Goal: Transaction & Acquisition: Purchase product/service

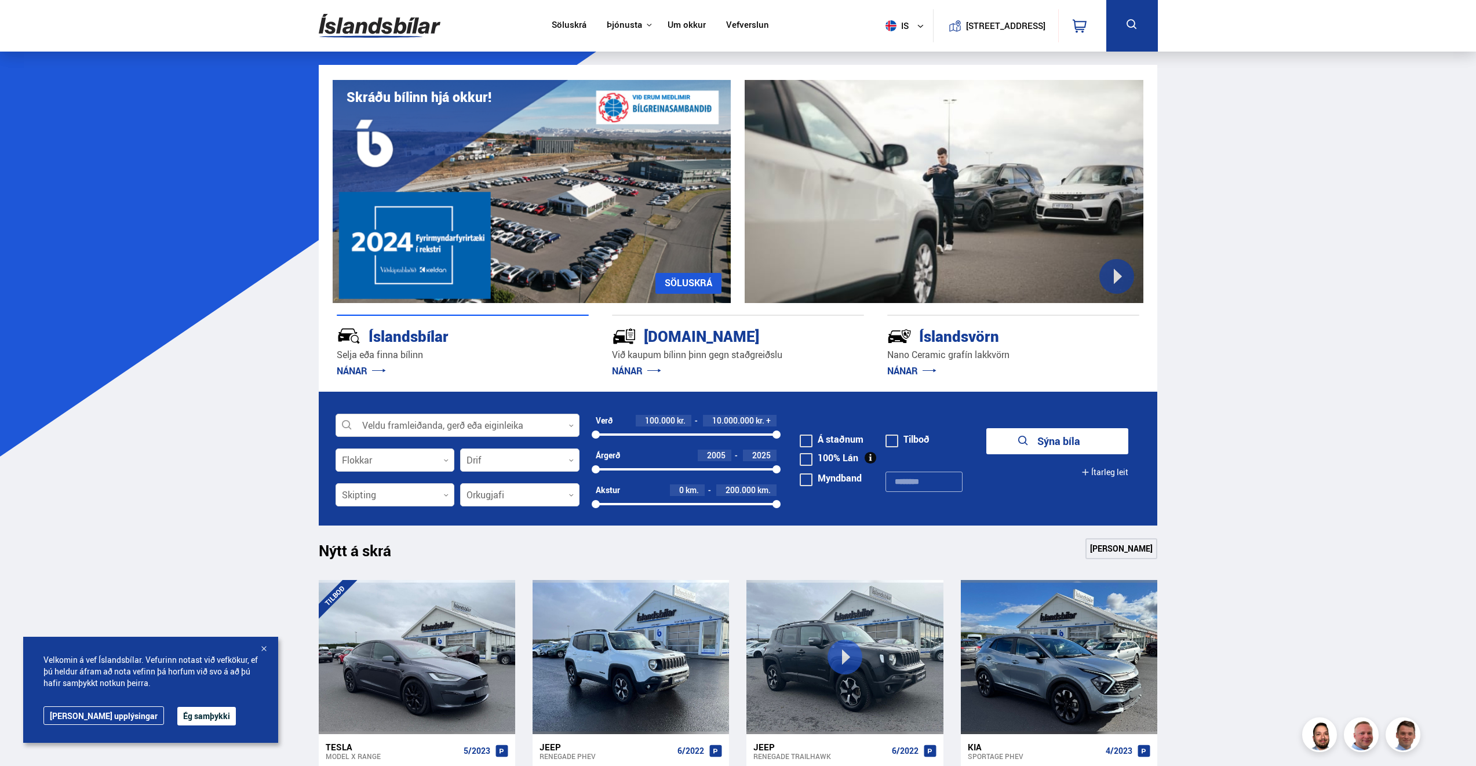
drag, startPoint x: 0, startPoint y: 0, endPoint x: 570, endPoint y: 424, distance: 710.5
click at [571, 424] on icon at bounding box center [571, 425] width 5 height 5
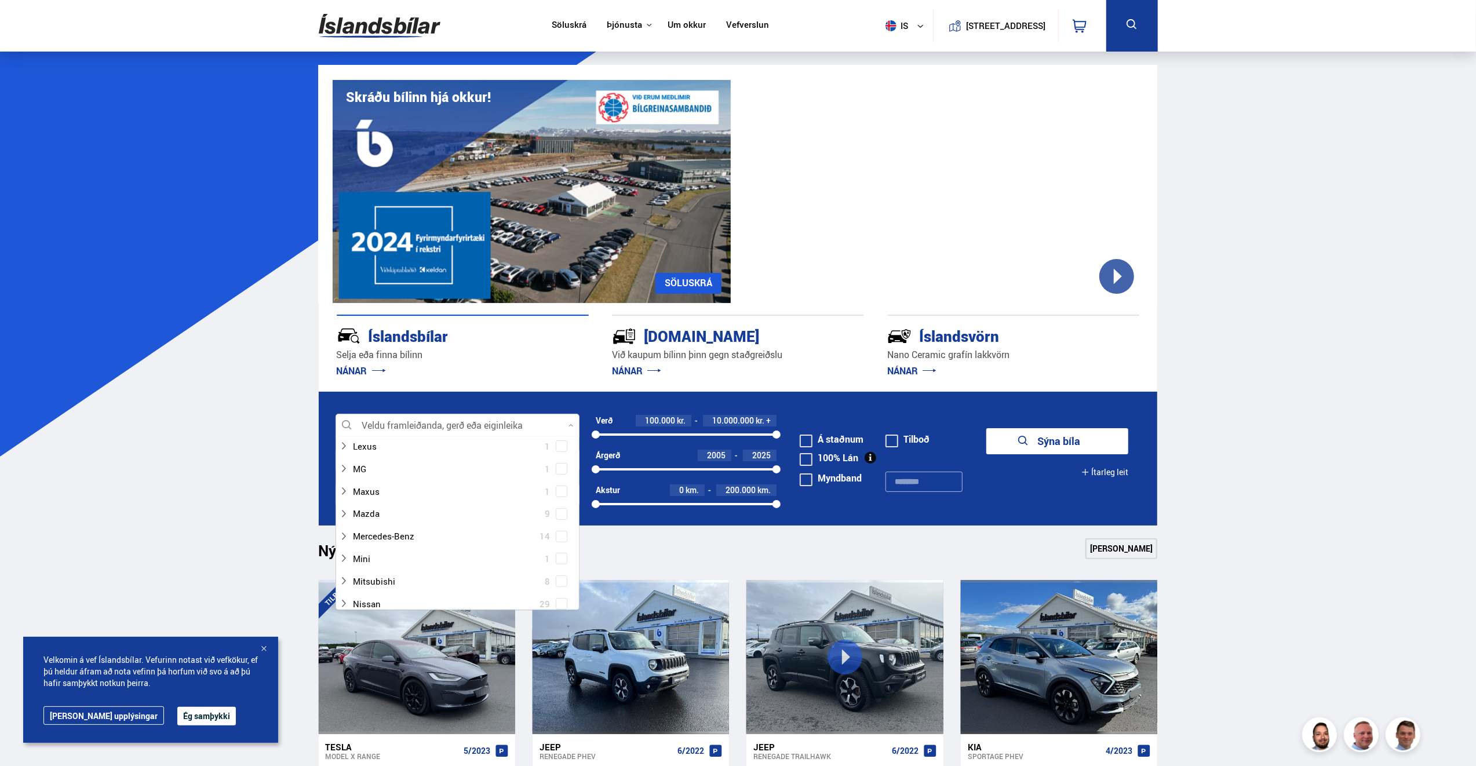
scroll to position [464, 0]
click at [387, 522] on div at bounding box center [446, 521] width 214 height 17
click at [384, 522] on div at bounding box center [446, 521] width 214 height 17
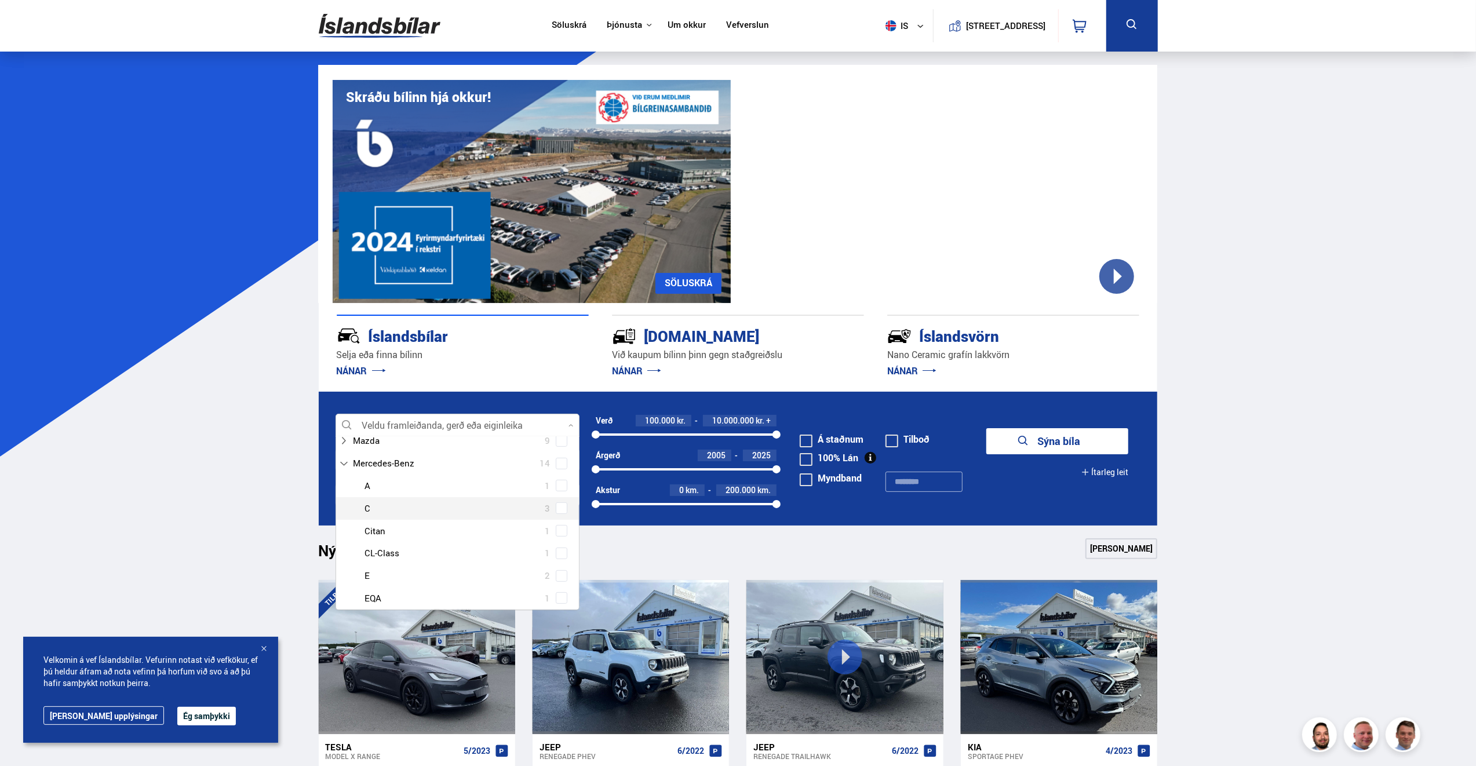
click at [370, 507] on div at bounding box center [469, 508] width 214 height 17
click at [358, 565] on div at bounding box center [446, 563] width 214 height 17
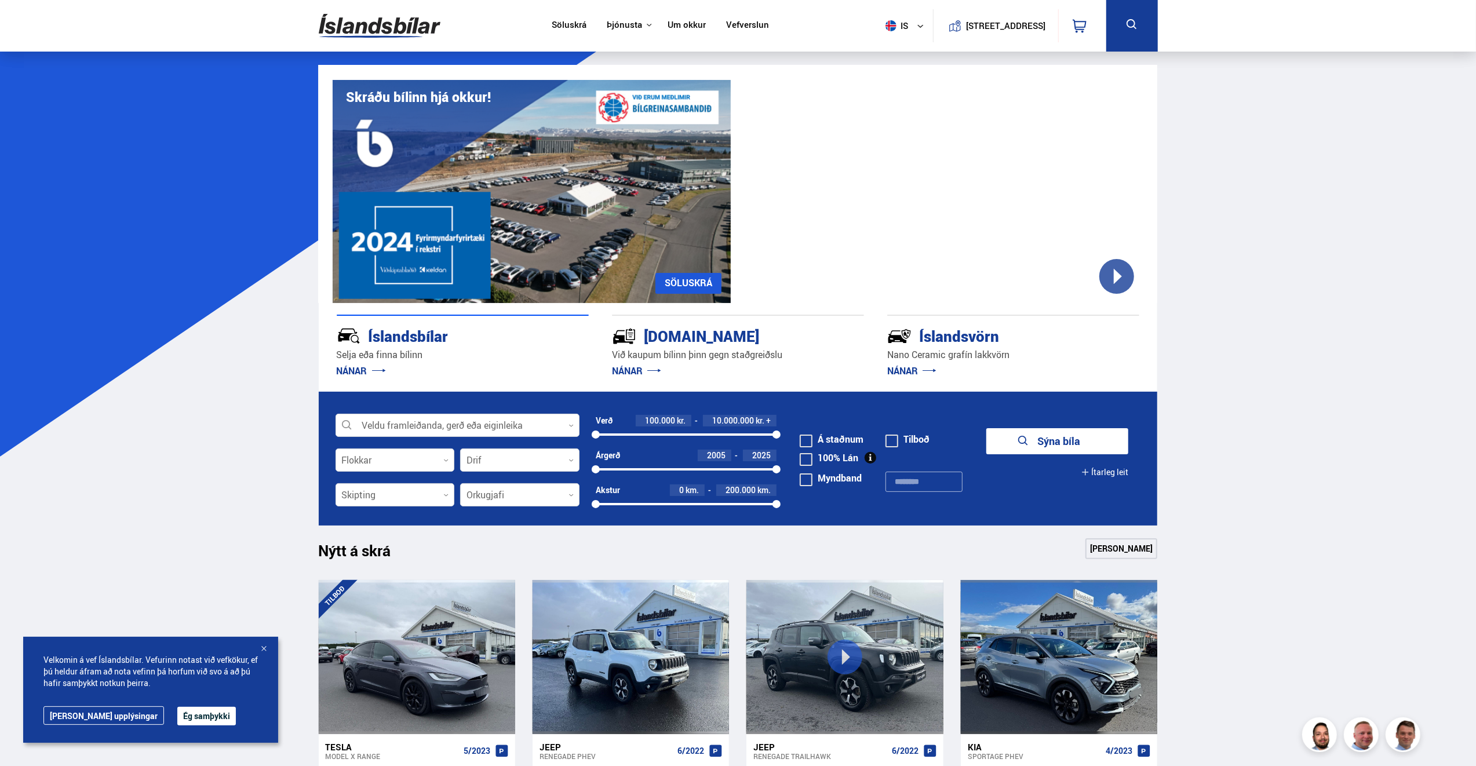
click at [721, 456] on span "2005" at bounding box center [716, 455] width 19 height 11
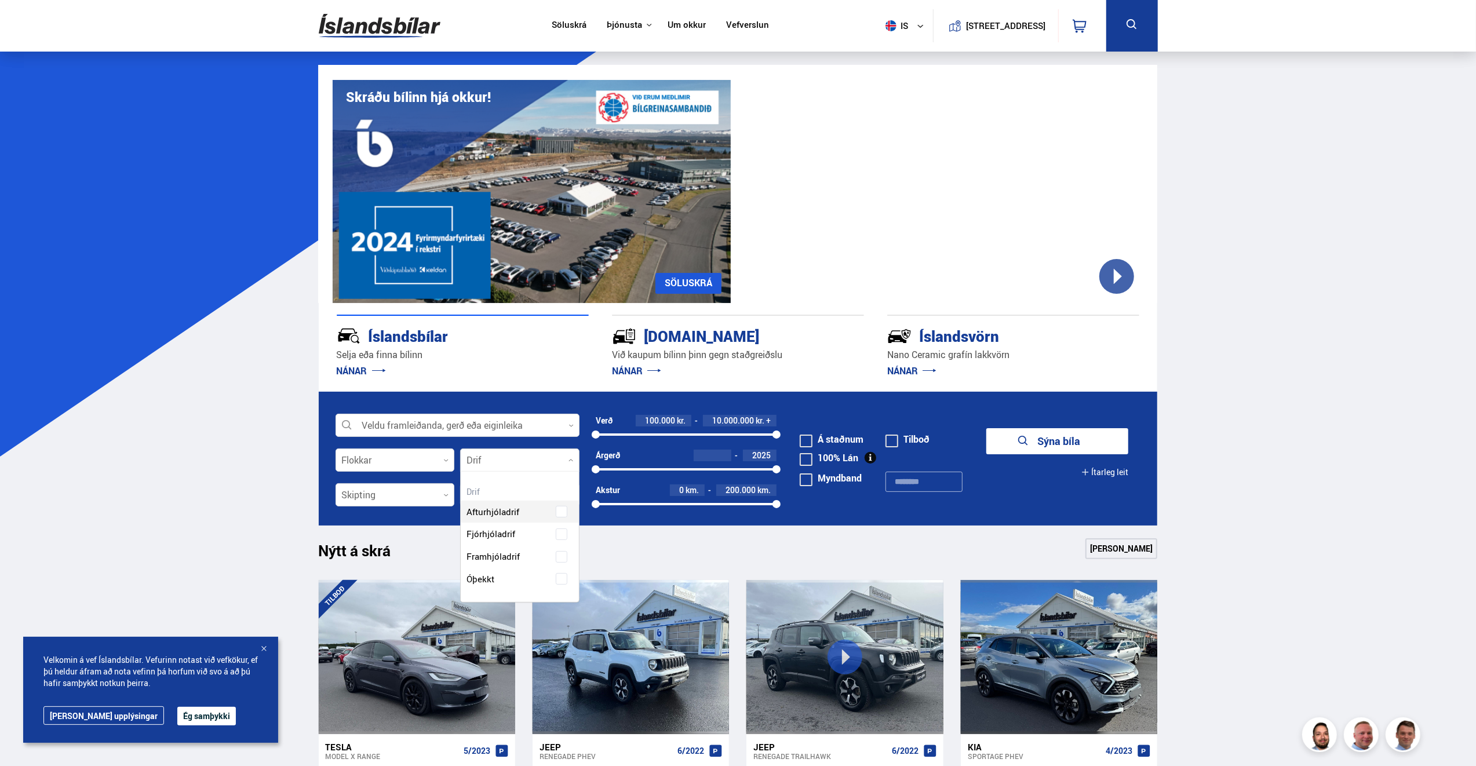
click at [570, 460] on icon at bounding box center [571, 460] width 5 height 5
click at [486, 534] on div "Afturhjóladrif Fjórhjóladrif Framhjóladrif Óþekkt" at bounding box center [520, 536] width 118 height 107
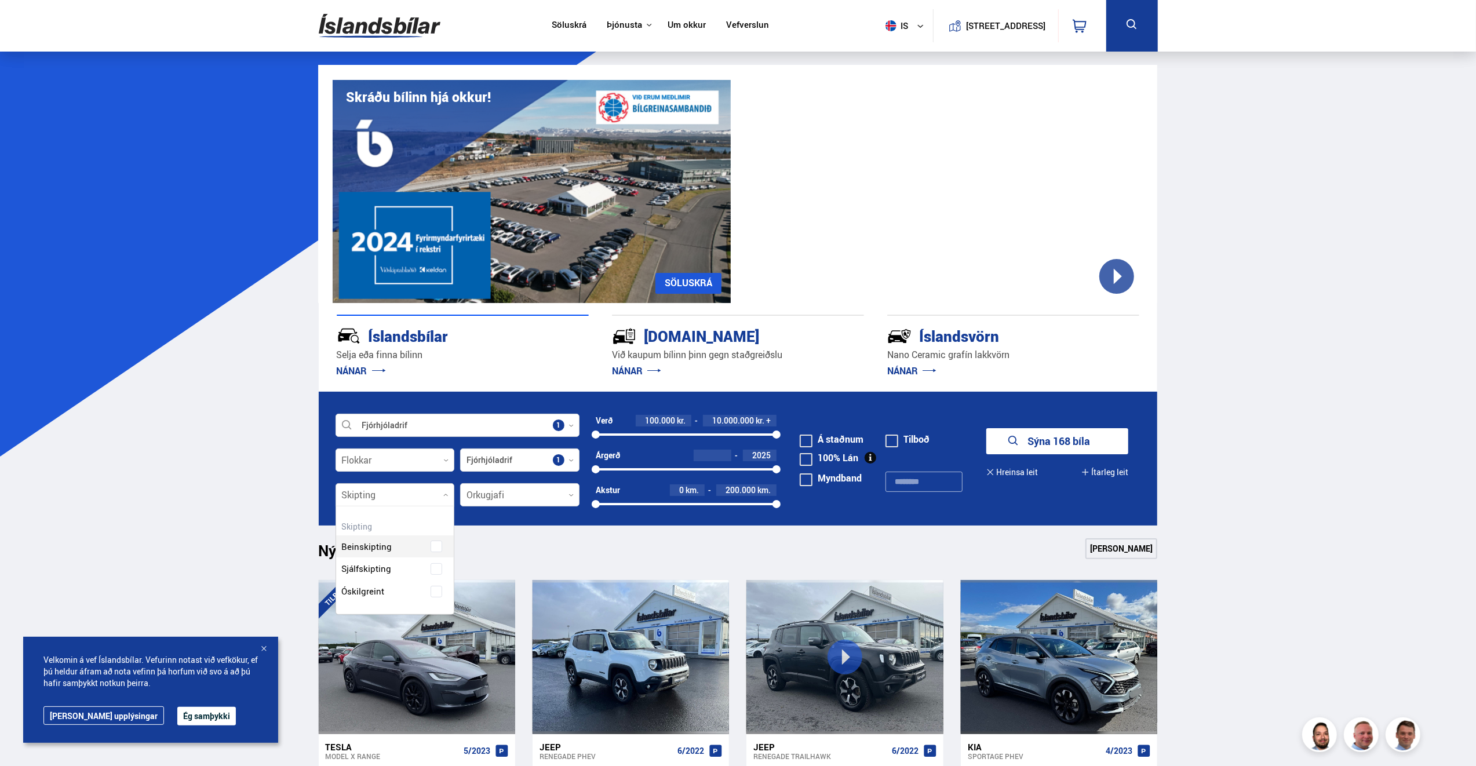
click at [449, 491] on div at bounding box center [395, 495] width 119 height 23
click at [368, 570] on div "Beinskipting Sjálfskipting Óskilgreint" at bounding box center [395, 560] width 118 height 85
click at [571, 496] on icon at bounding box center [571, 495] width 5 height 5
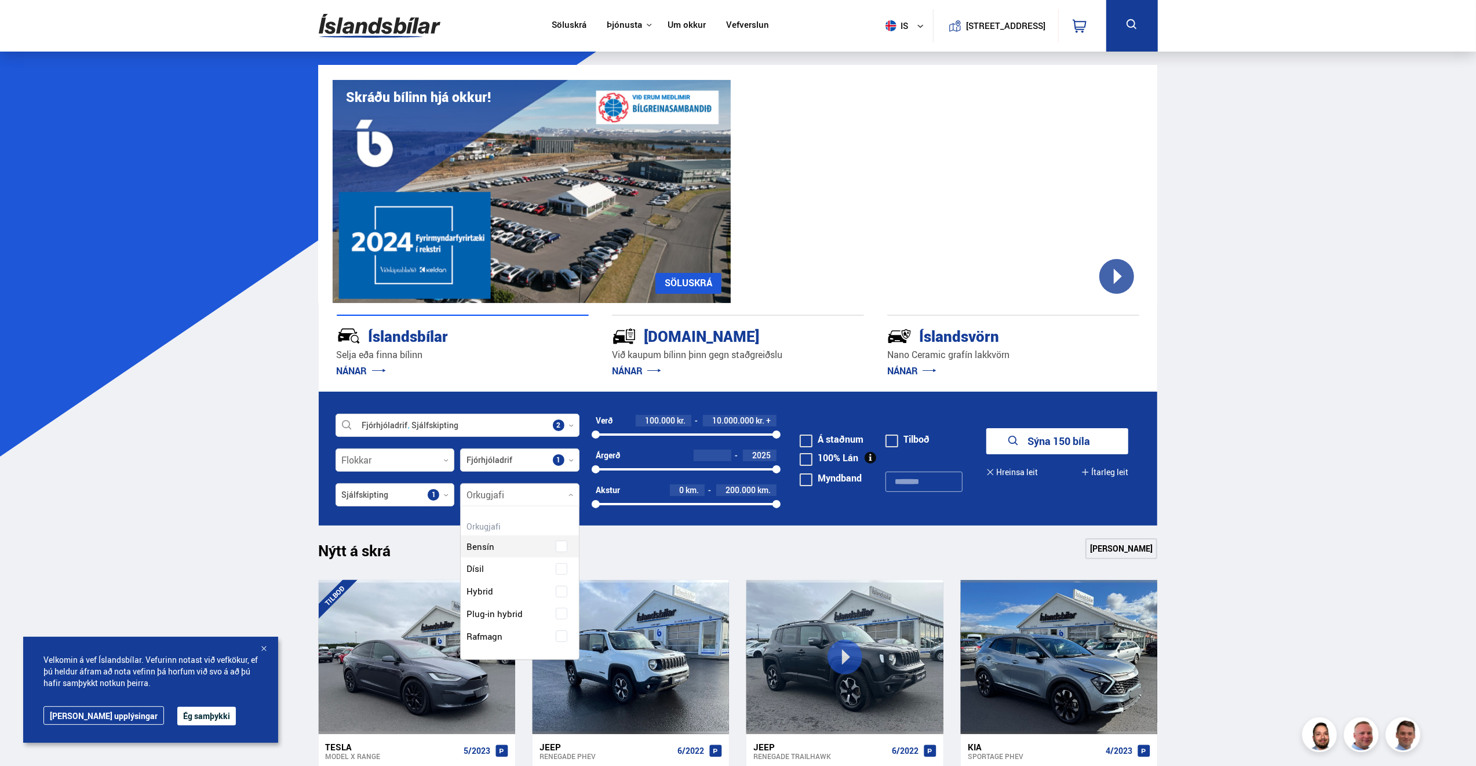
scroll to position [152, 118]
click at [482, 589] on div "Bensín Dísil Hybrid Plug-in hybrid Rafmagn" at bounding box center [520, 583] width 118 height 130
click at [482, 567] on span "Bensín" at bounding box center [481, 568] width 28 height 17
click at [481, 591] on span "Dísil" at bounding box center [475, 591] width 17 height 17
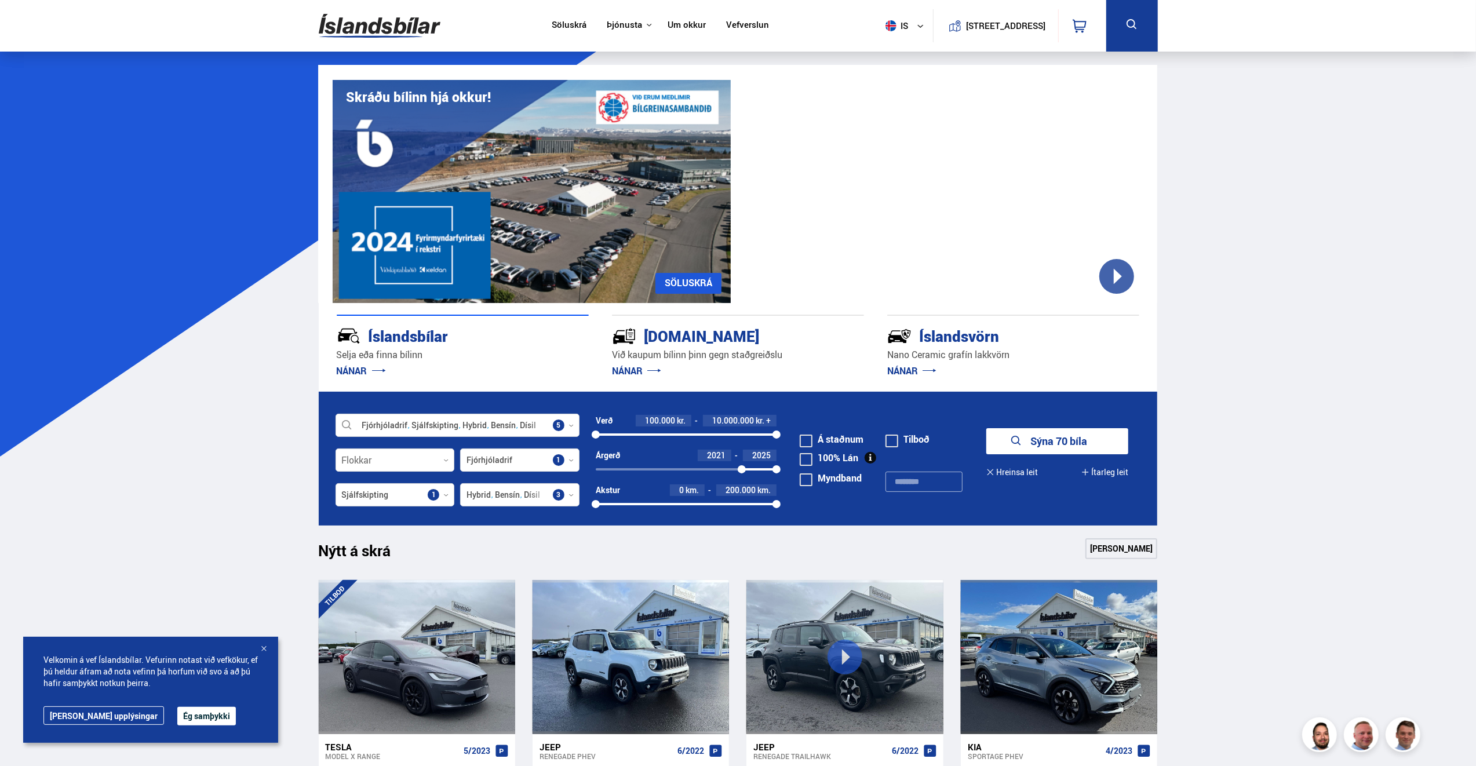
drag, startPoint x: 591, startPoint y: 468, endPoint x: 742, endPoint y: 471, distance: 150.7
click at [742, 471] on div at bounding box center [742, 469] width 8 height 8
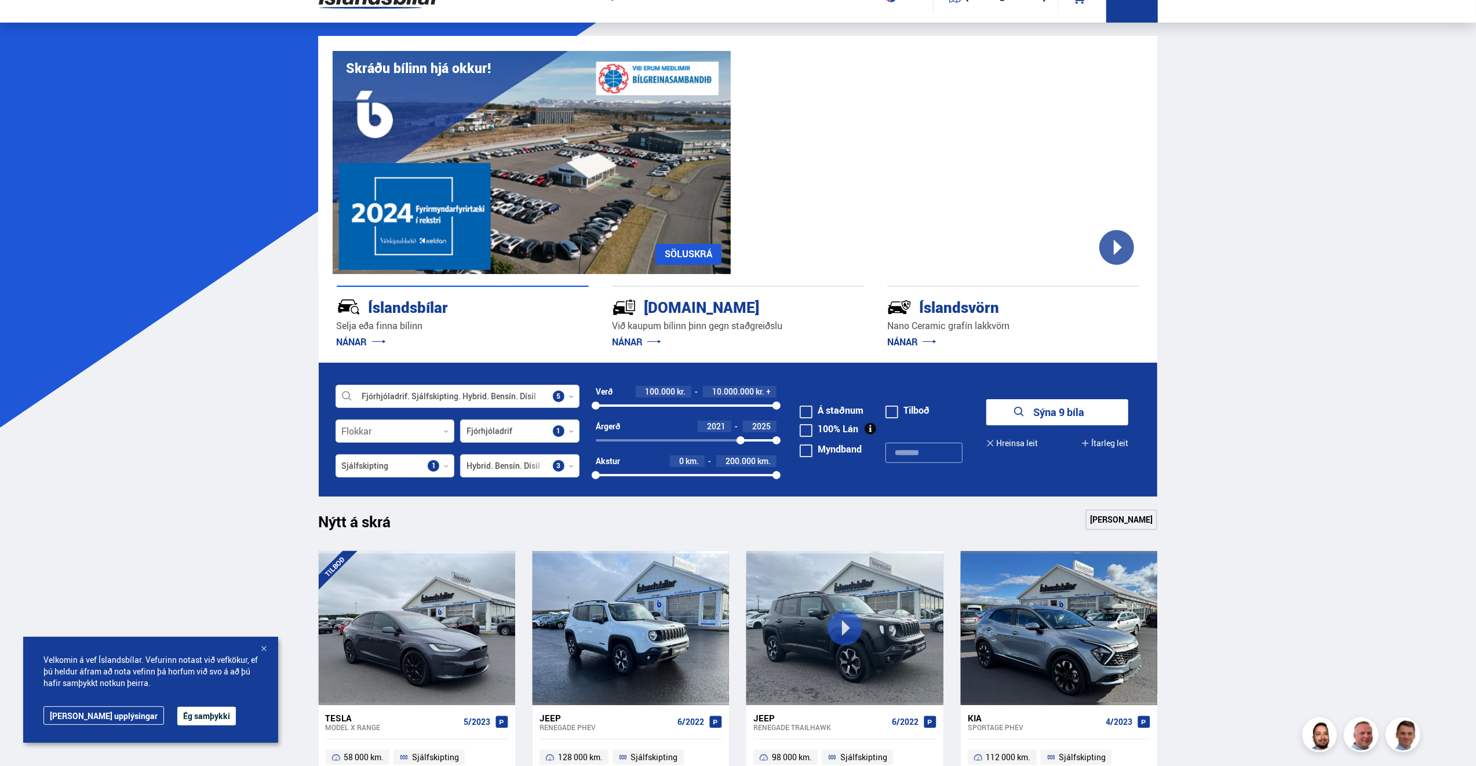
scroll to position [0, 0]
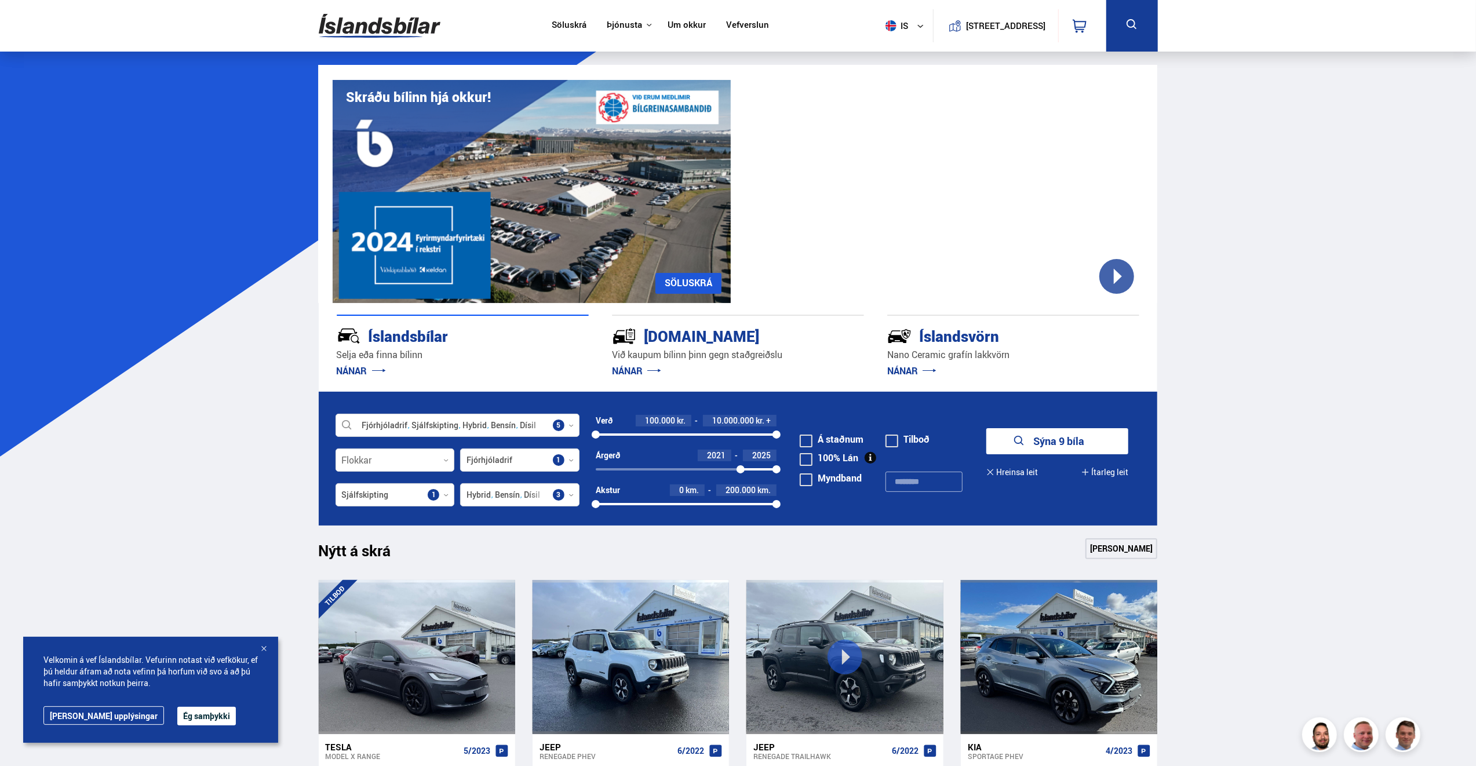
click at [1115, 472] on button "Ítarleg leit" at bounding box center [1105, 473] width 47 height 26
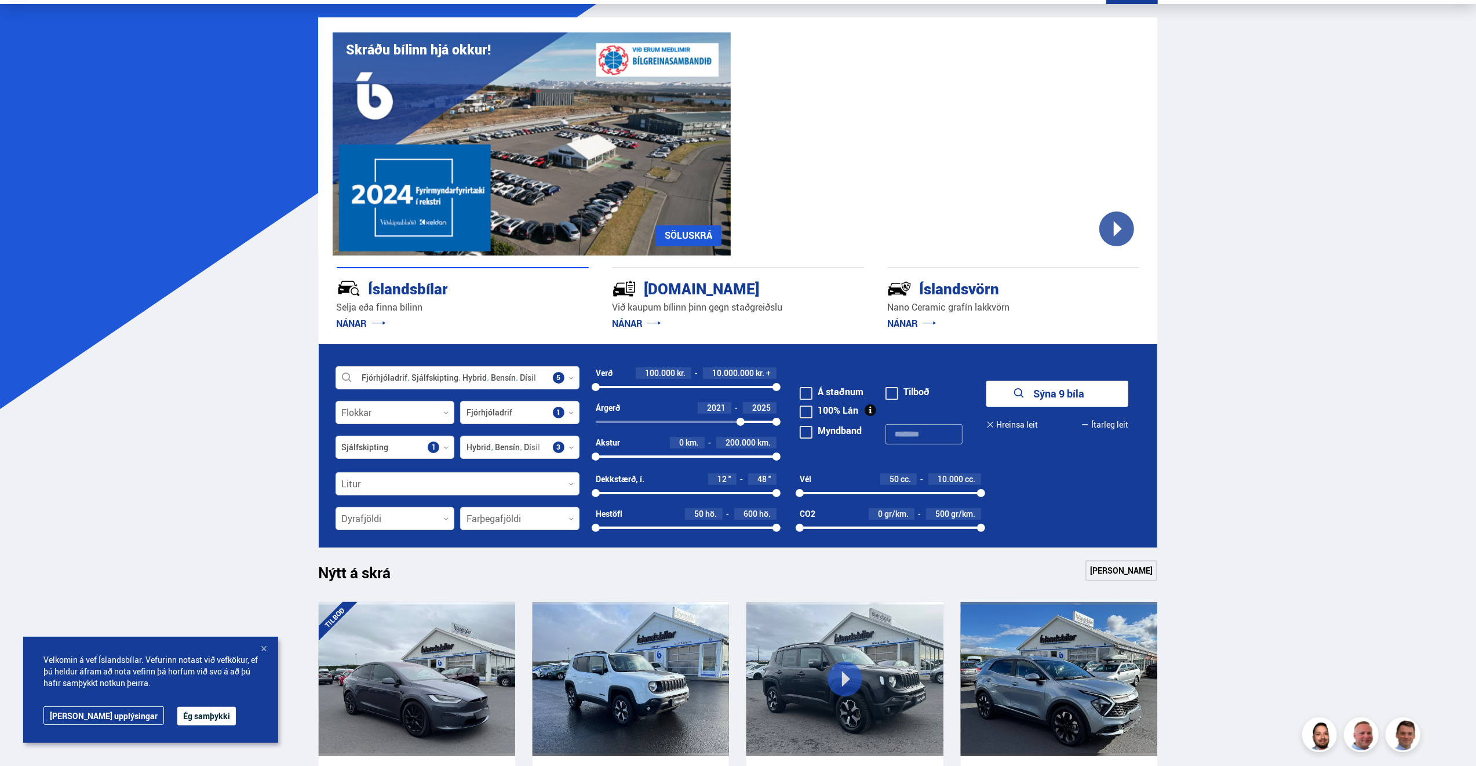
scroll to position [58, 0]
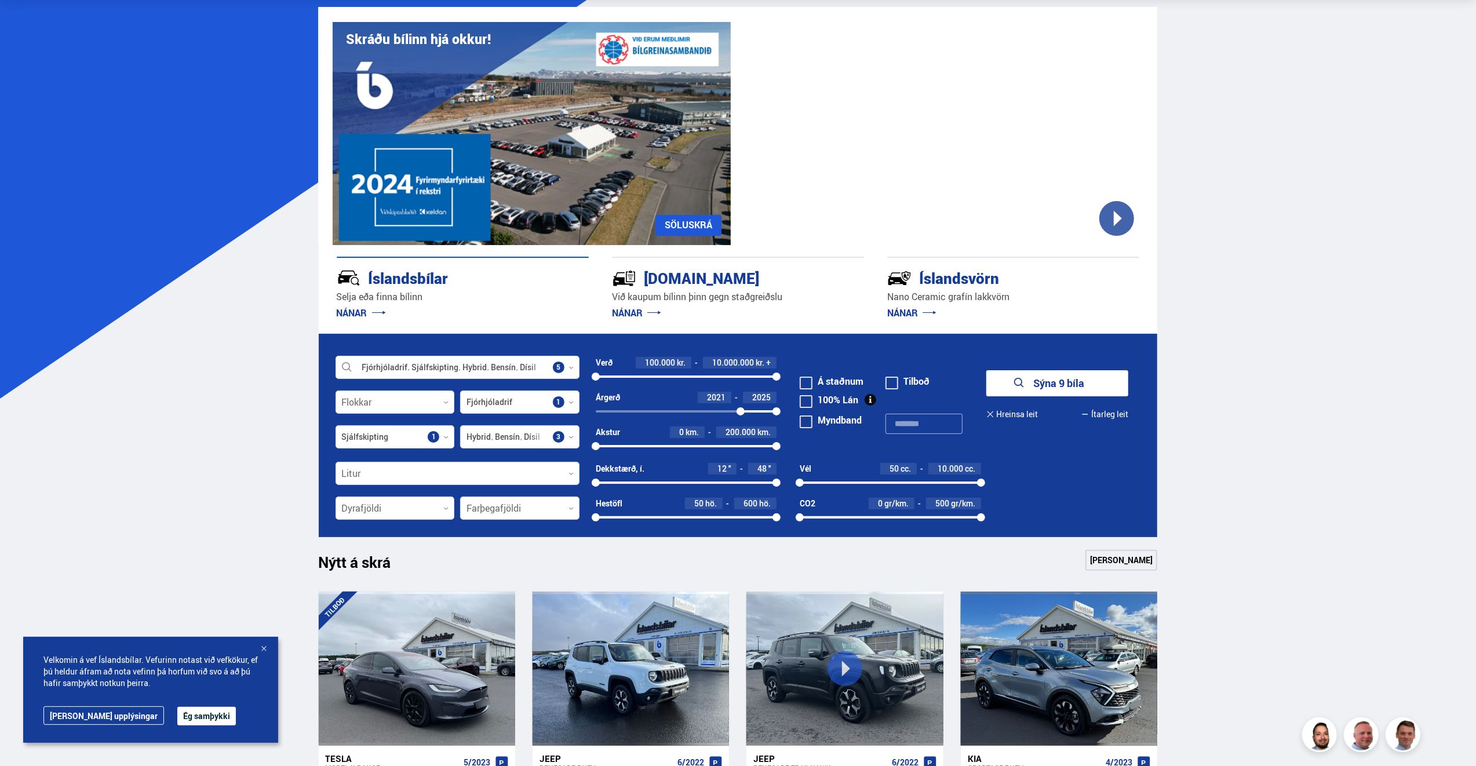
click at [1082, 402] on button "Ítarleg leit" at bounding box center [1105, 415] width 47 height 26
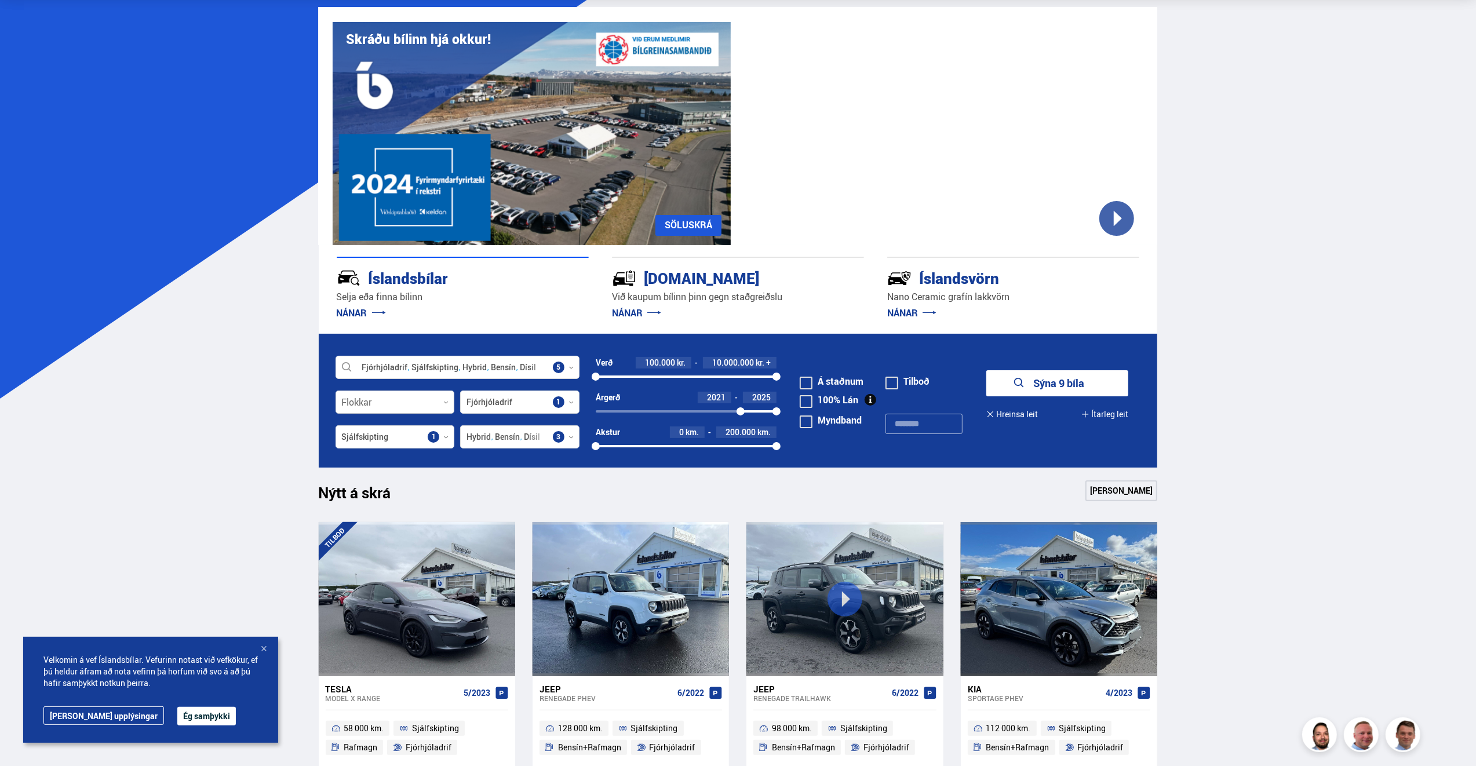
click at [442, 401] on div at bounding box center [395, 402] width 119 height 23
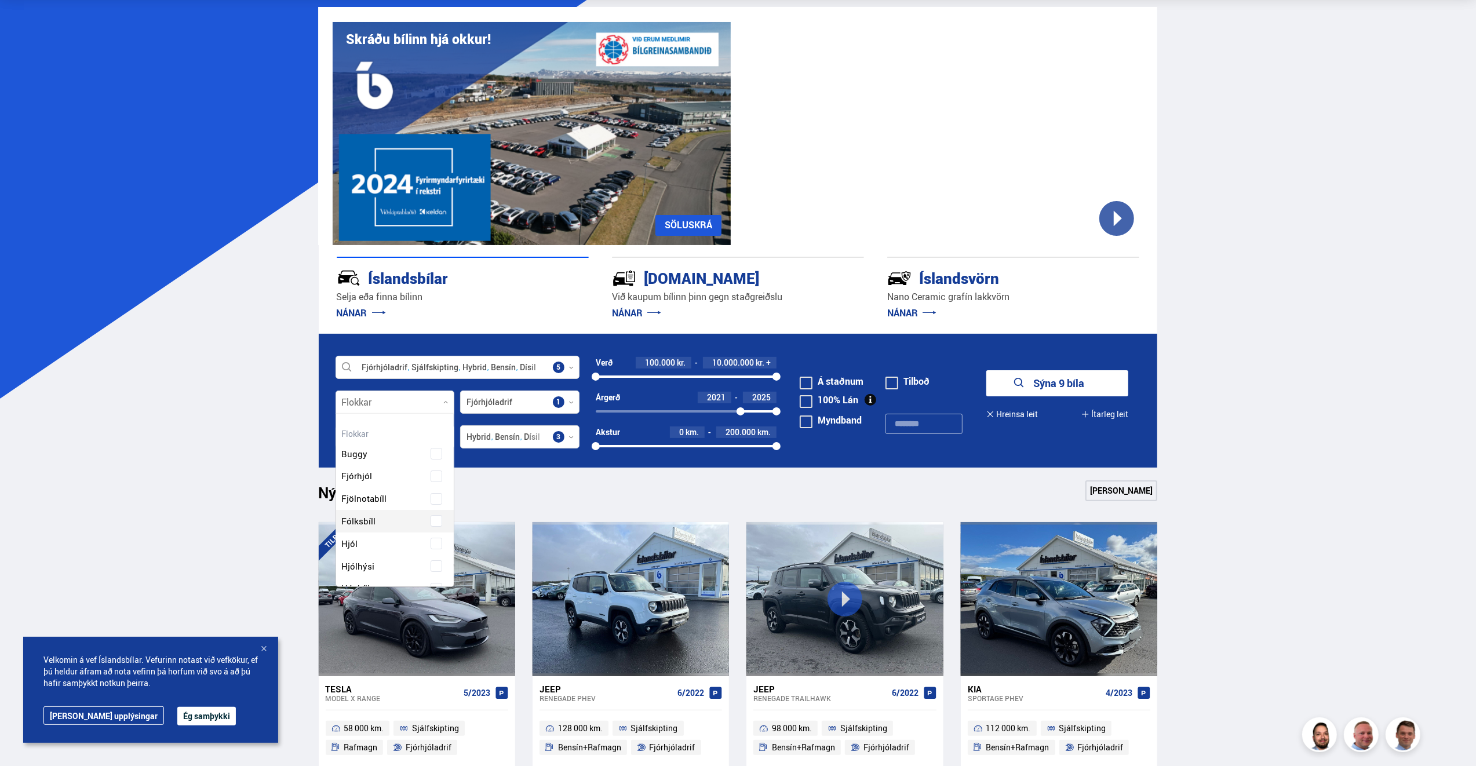
click at [352, 520] on div "Buggy Fjórhjól Fjölnotabíll Fólksbíll Hjól Hjólhýsi Húsbíll Jeppi Pallbíll Send…" at bounding box center [395, 636] width 118 height 422
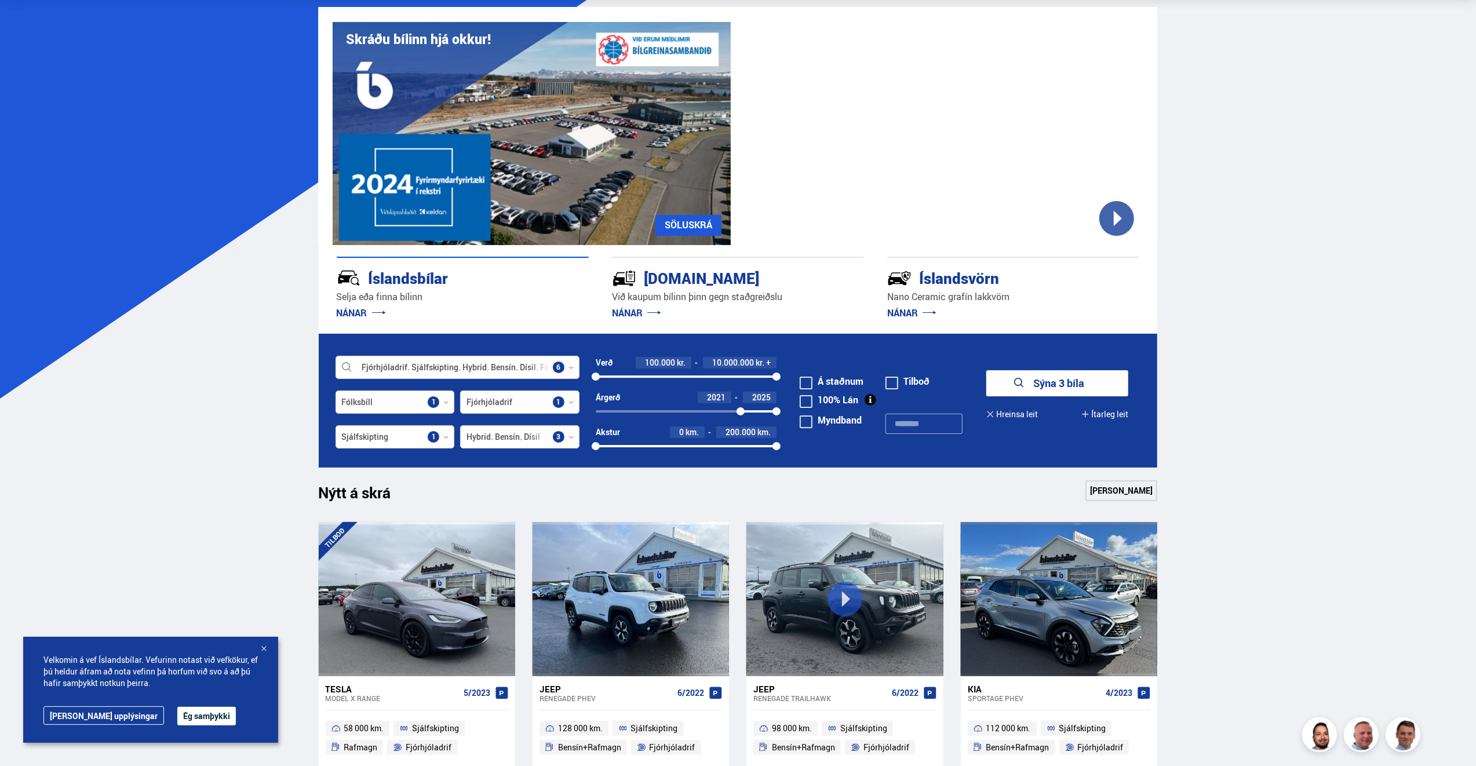
click at [502, 494] on div "Nýtt á skrá Sjá meira" at bounding box center [738, 494] width 839 height 28
click at [1063, 380] on button "Sýna 3 bíla" at bounding box center [1057, 383] width 142 height 26
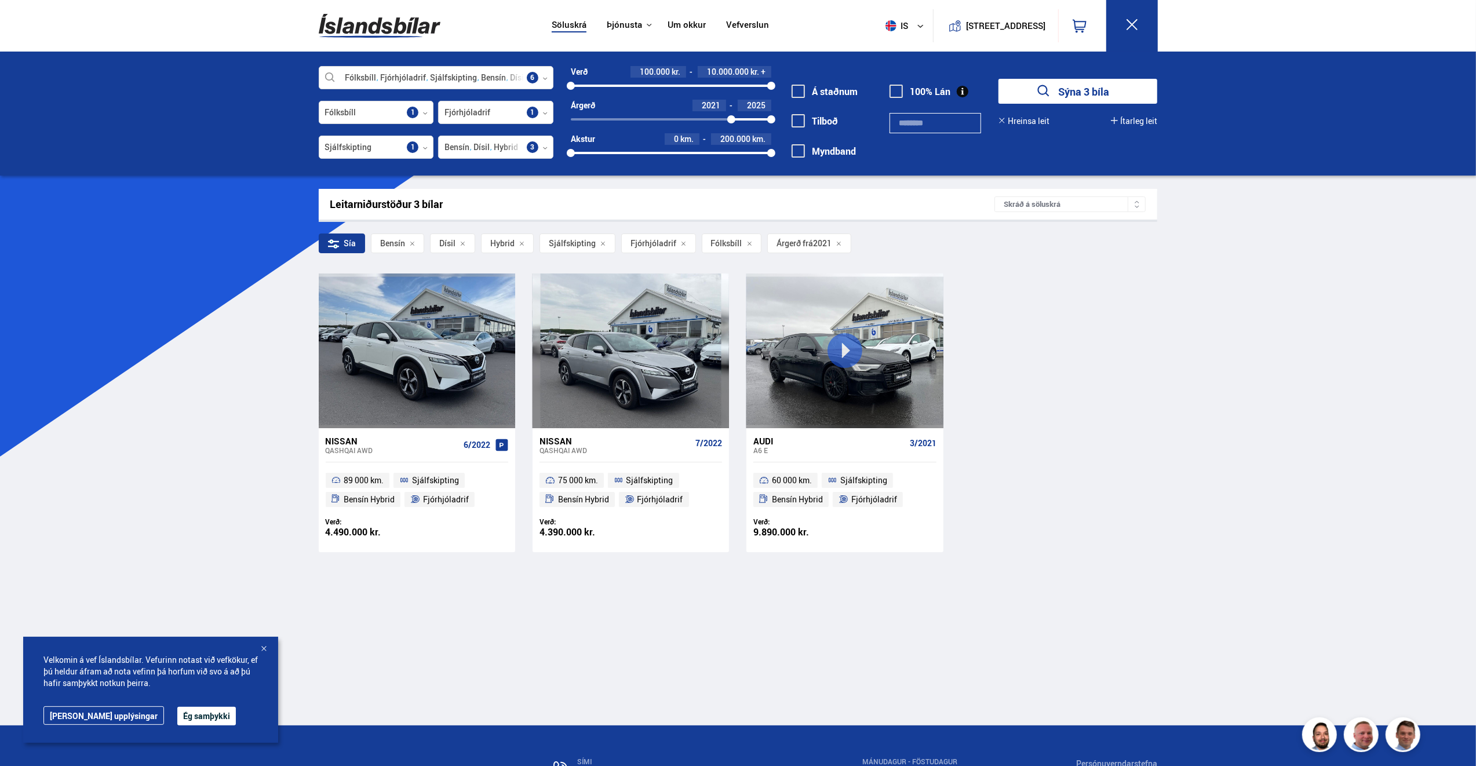
click at [1137, 206] on icon at bounding box center [1137, 207] width 6 height 6
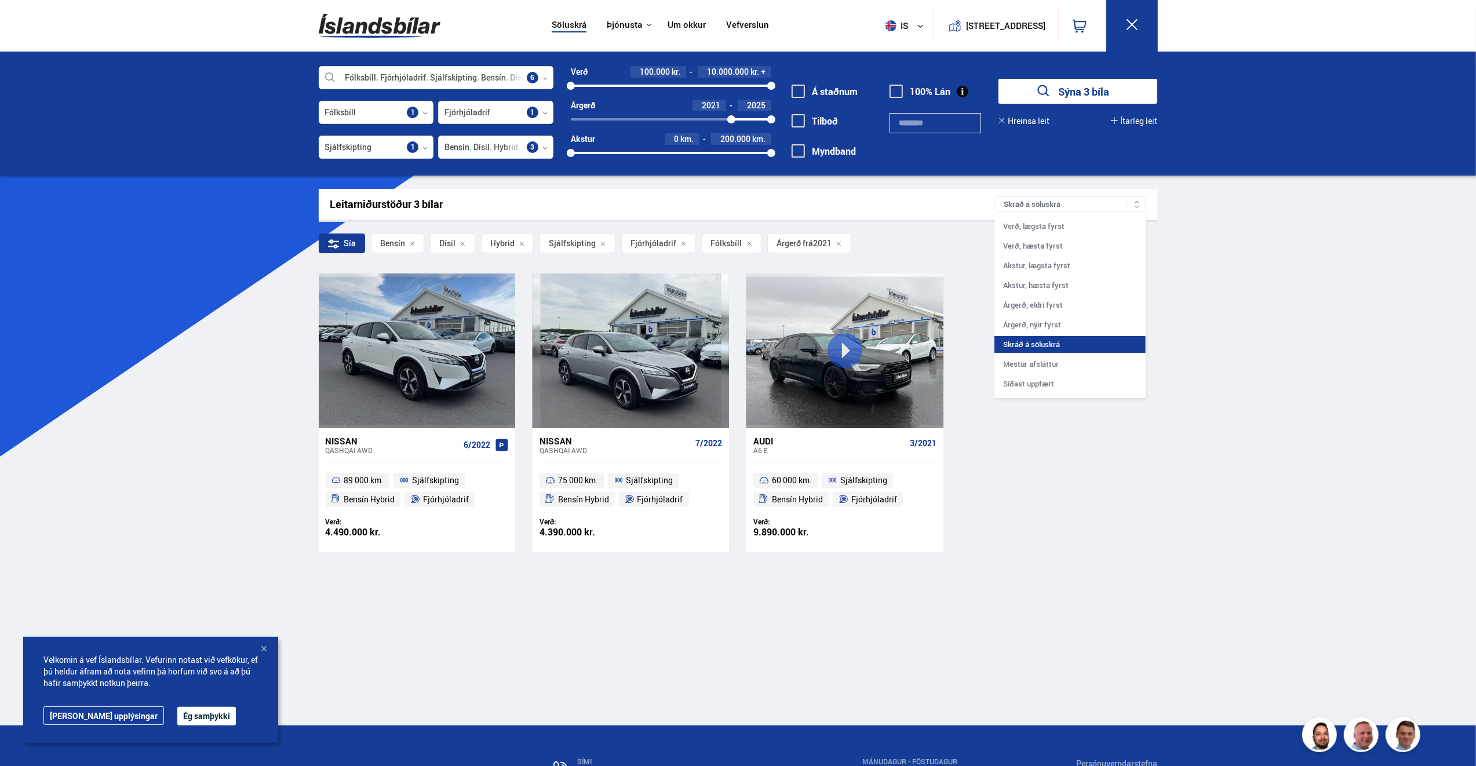
click at [559, 23] on link "Söluskrá" at bounding box center [569, 26] width 35 height 12
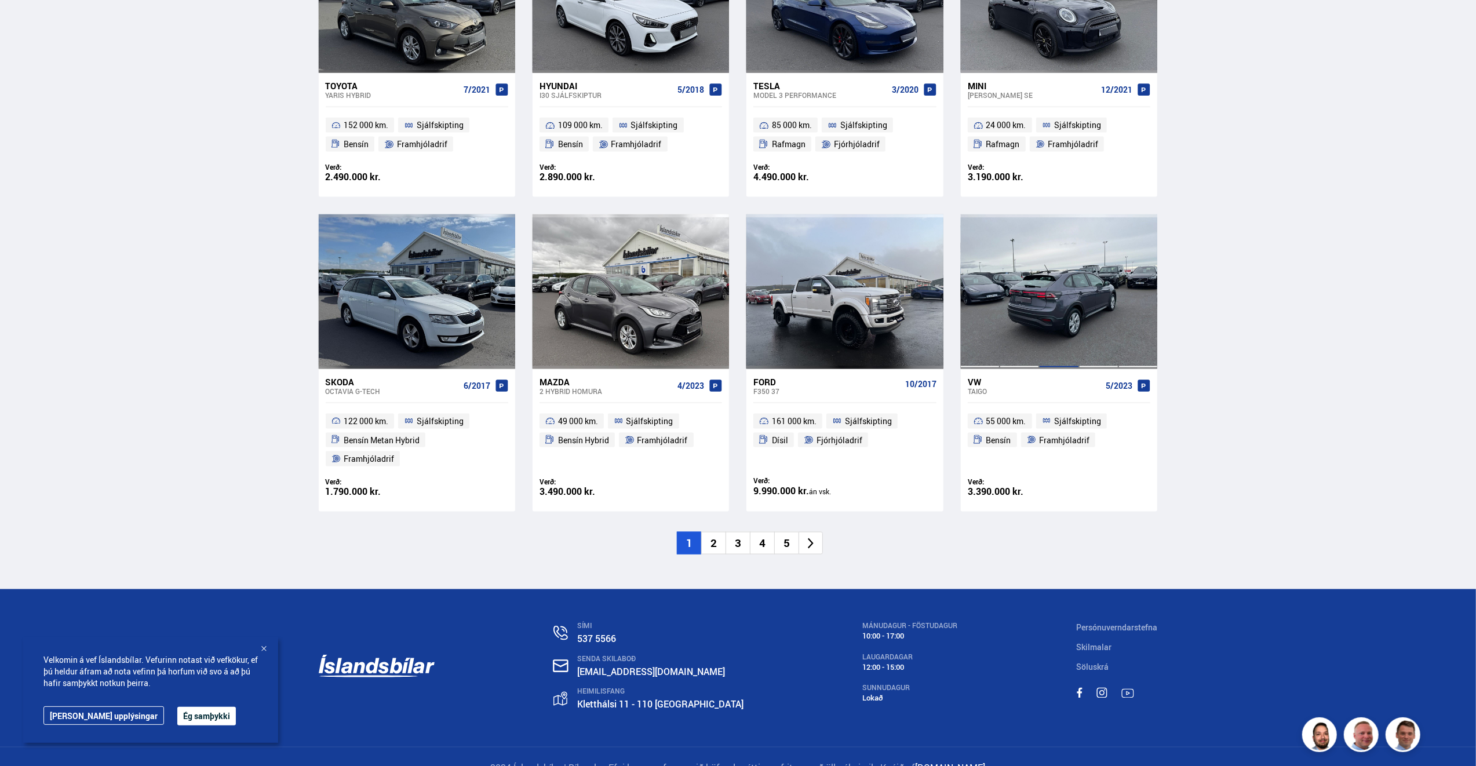
scroll to position [1543, 0]
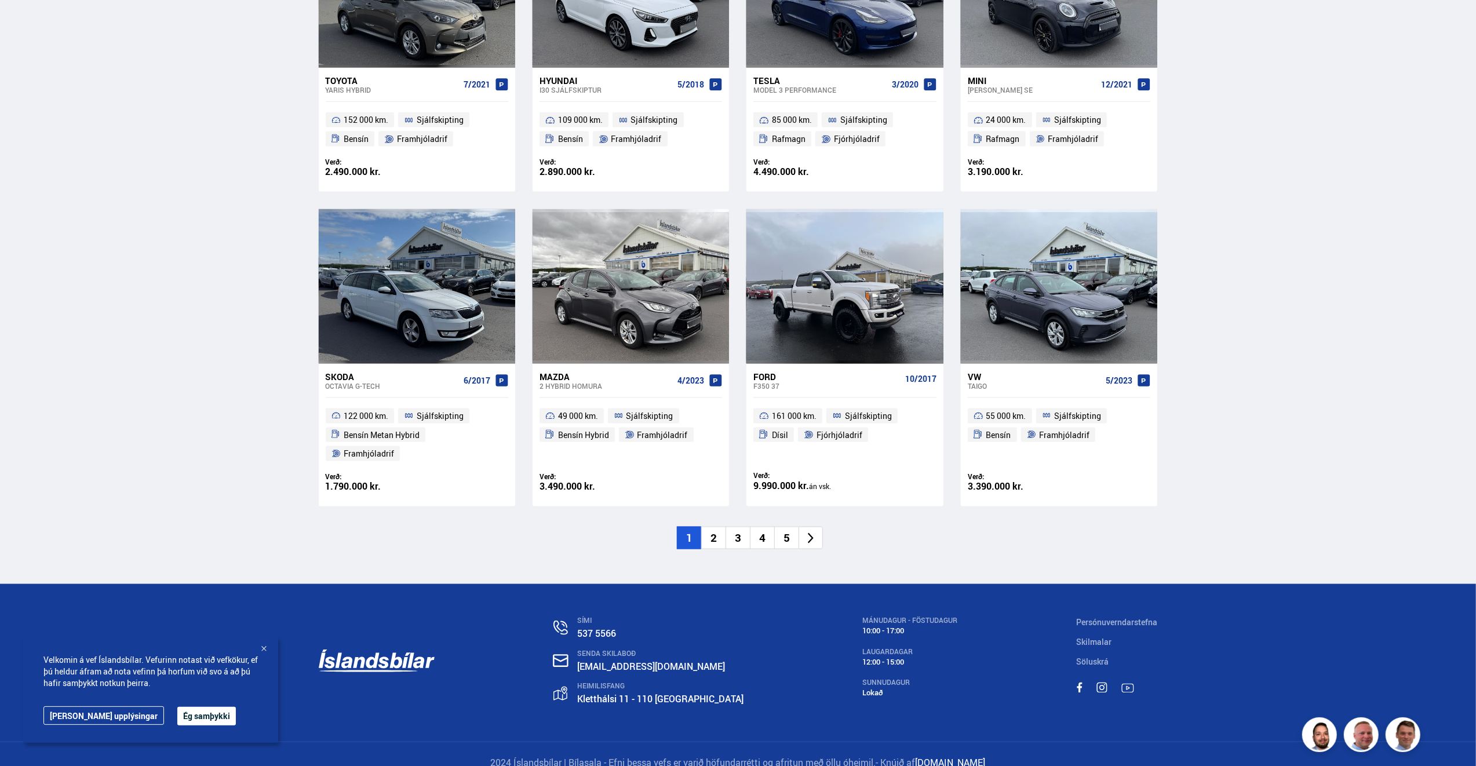
click at [810, 533] on icon at bounding box center [811, 538] width 6 height 11
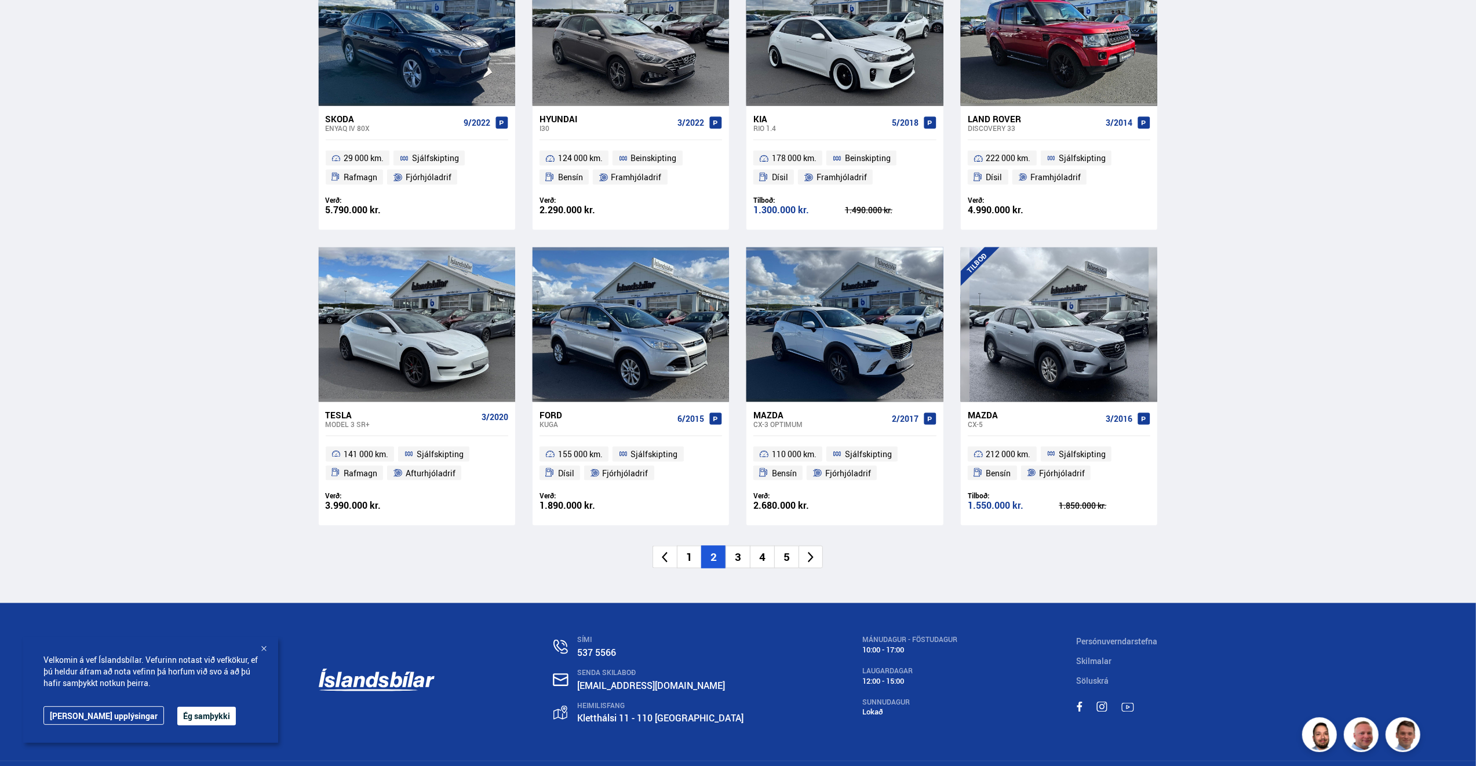
scroll to position [1507, 0]
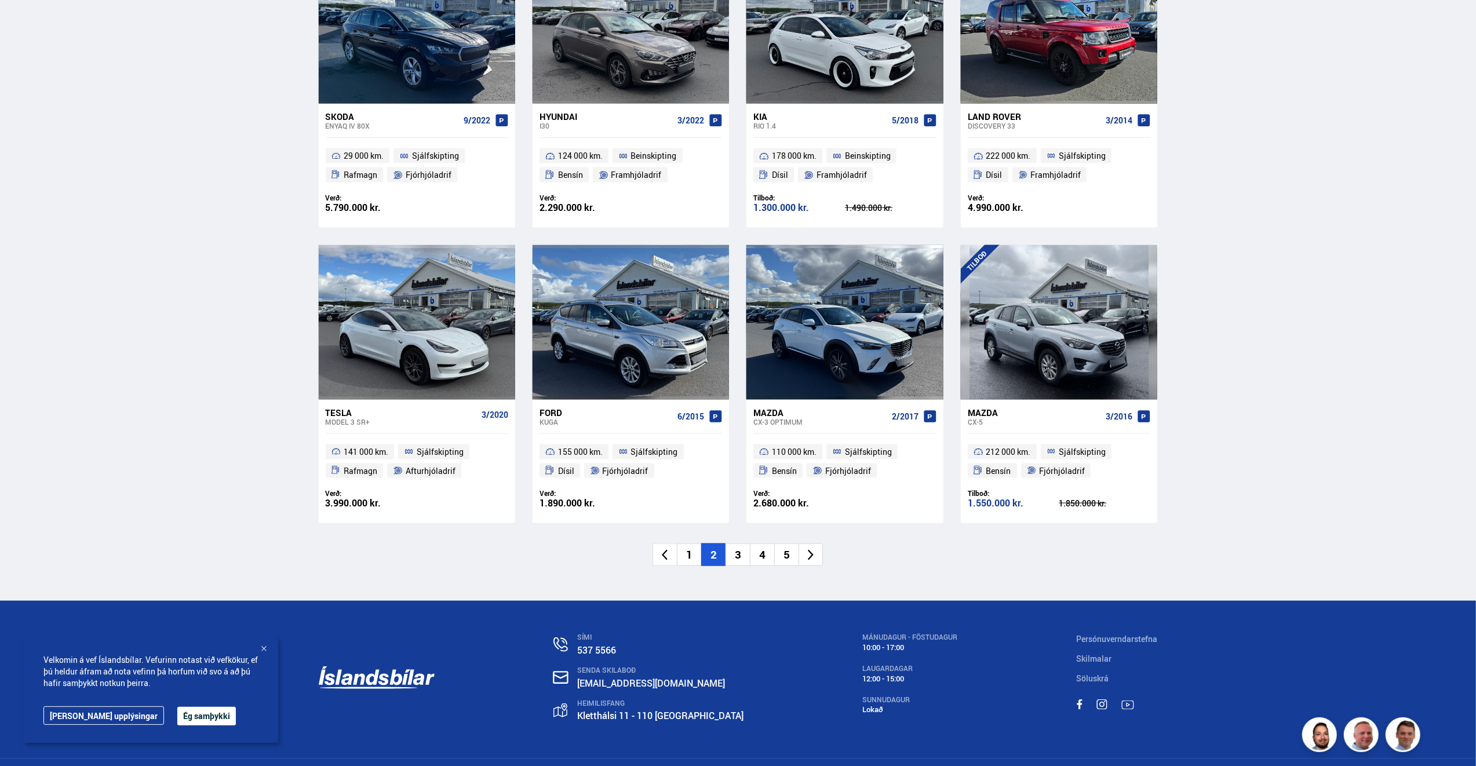
click at [741, 555] on li "3" at bounding box center [738, 555] width 24 height 23
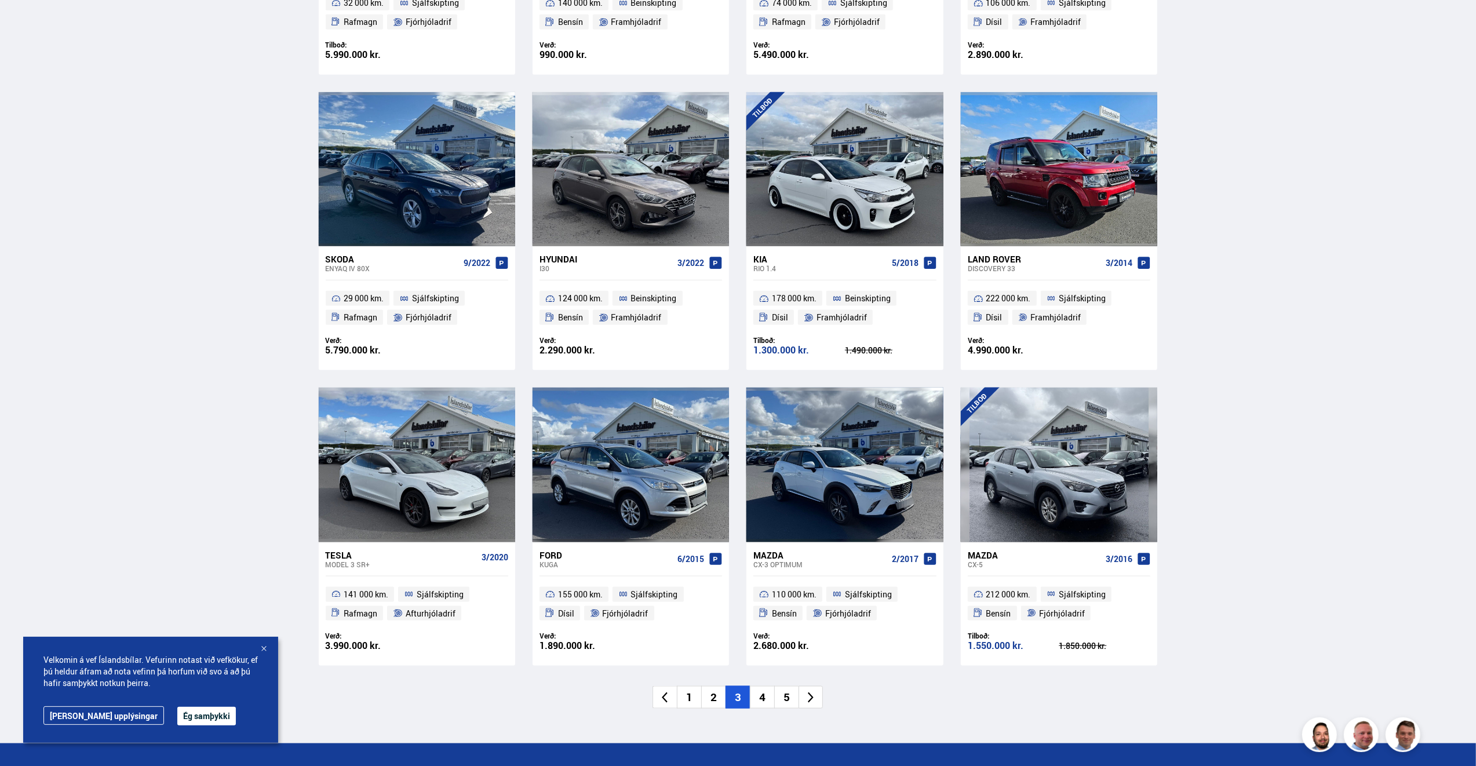
scroll to position [298, 0]
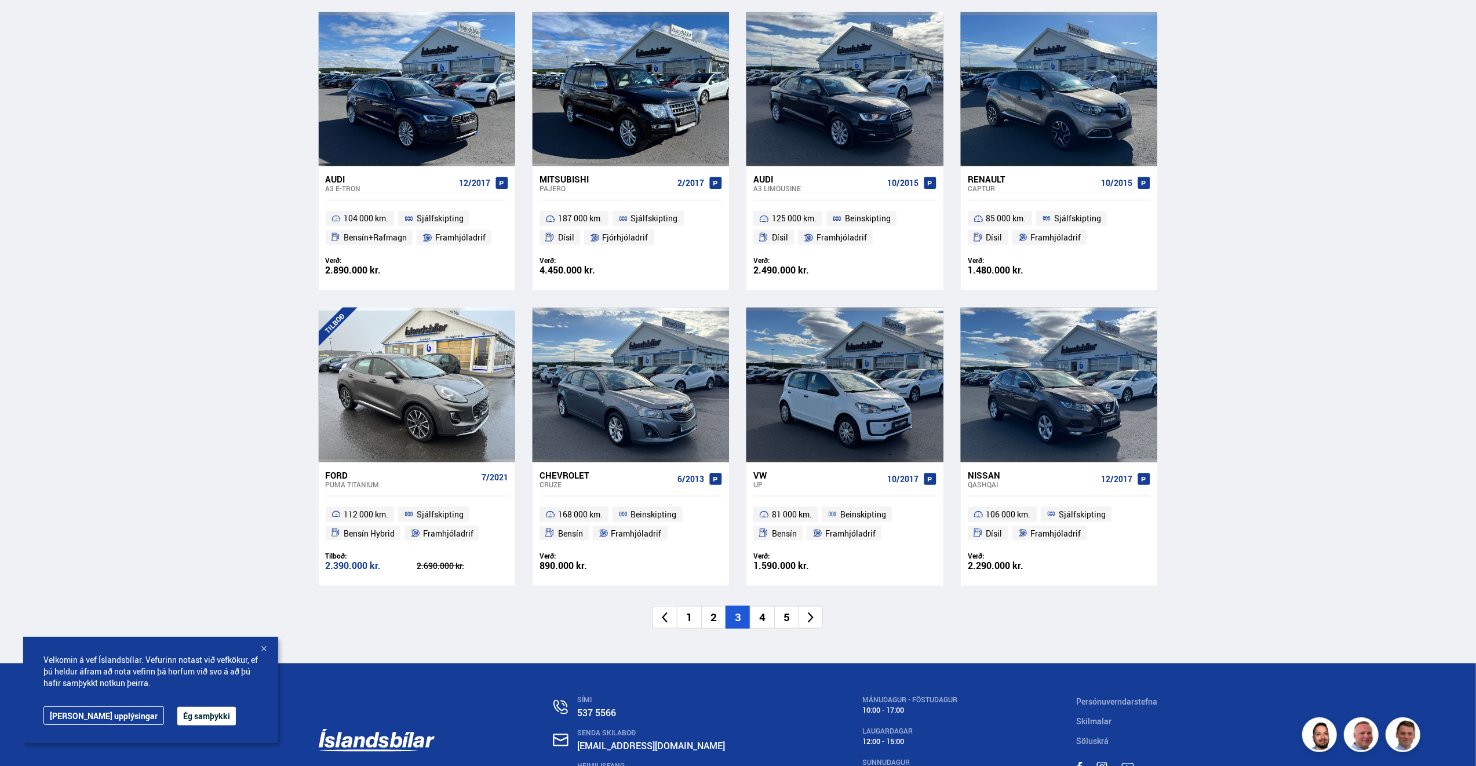
scroll to position [1449, 0]
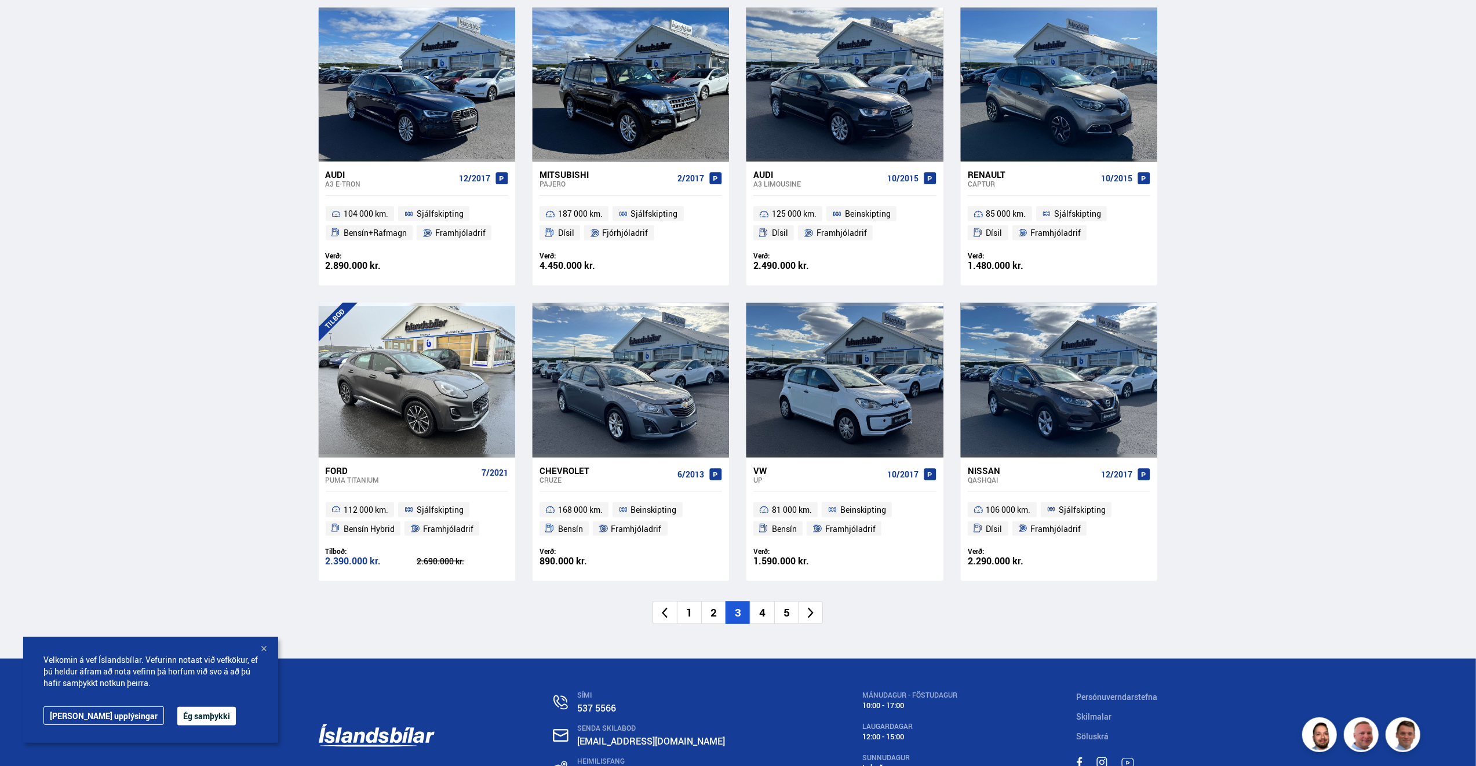
click at [812, 610] on icon at bounding box center [810, 613] width 13 height 13
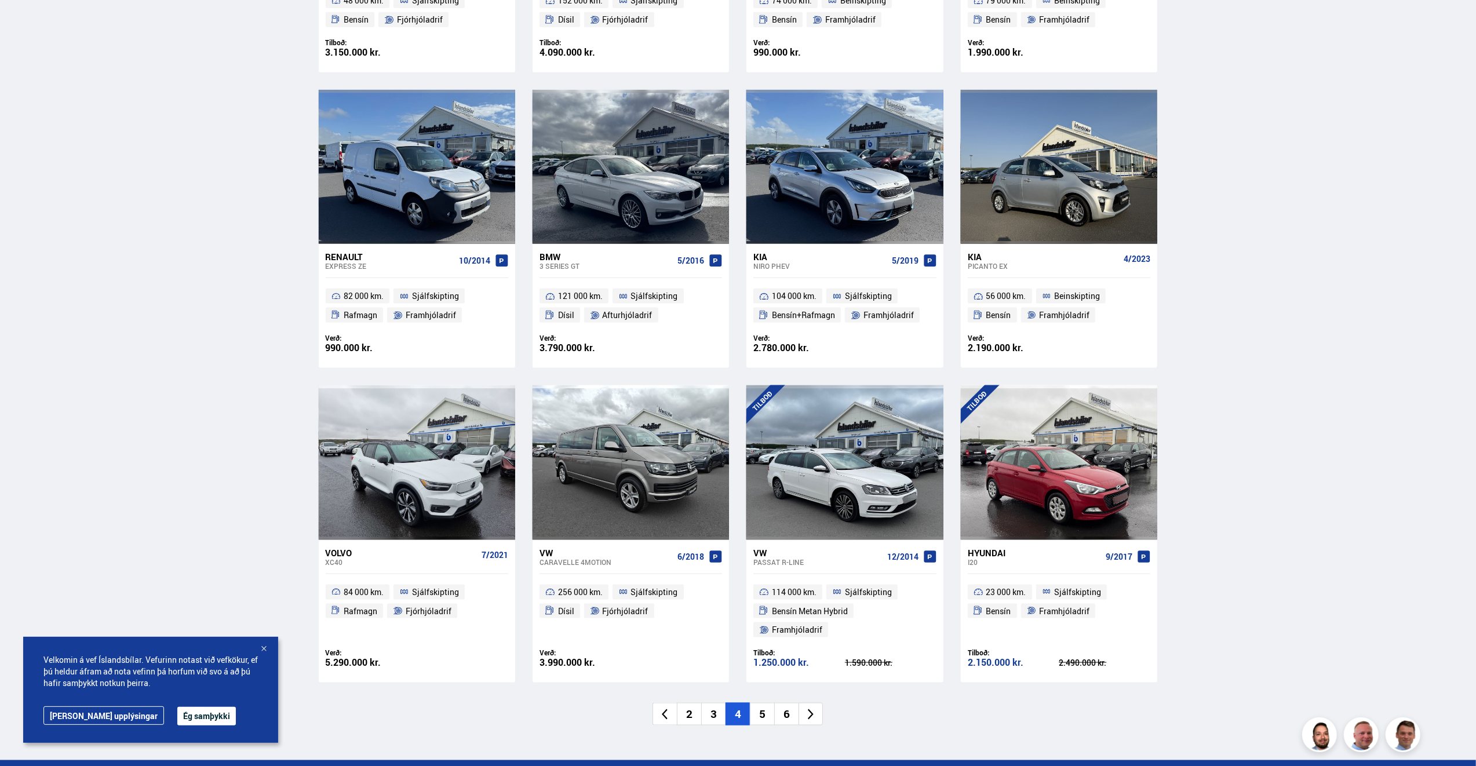
scroll to position [1391, 0]
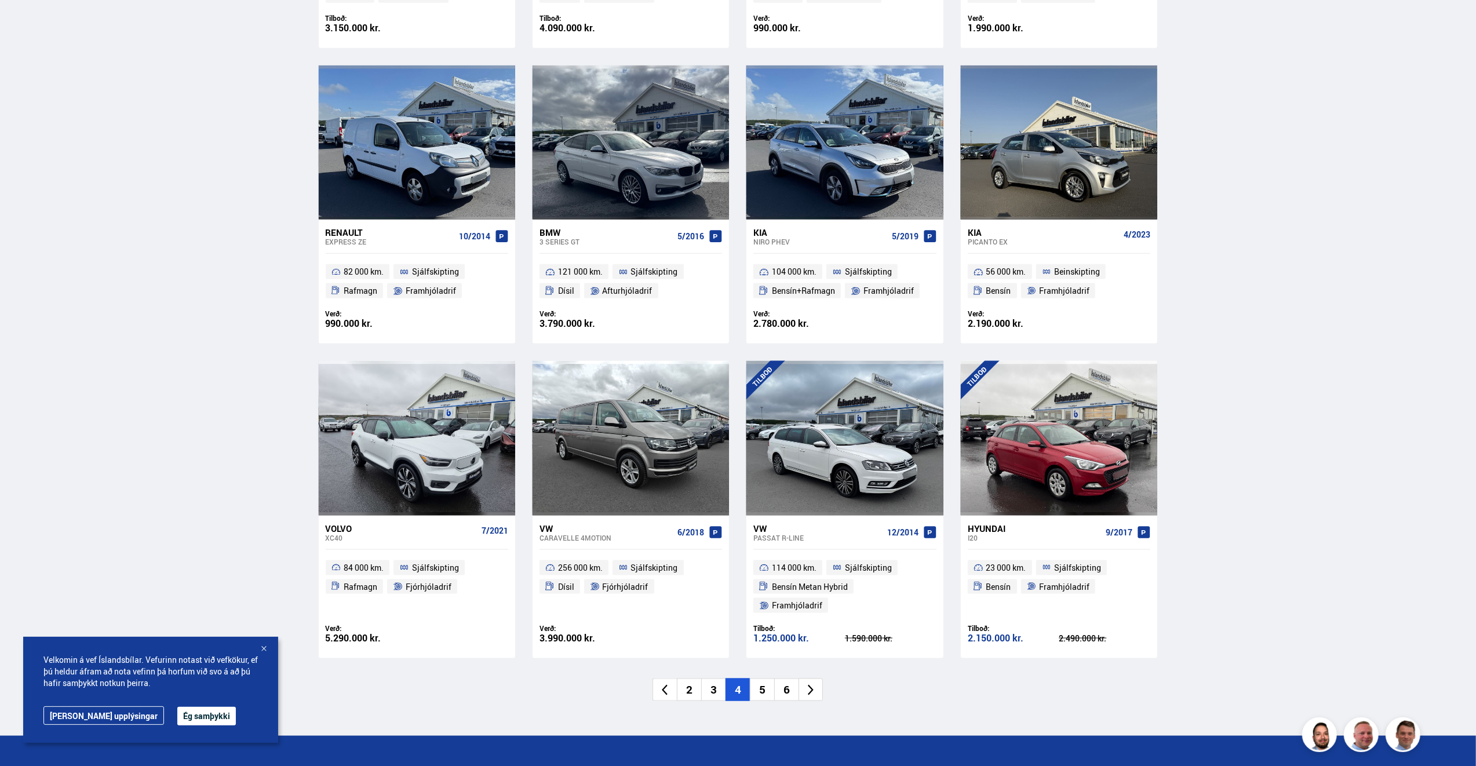
click at [810, 685] on icon at bounding box center [811, 690] width 6 height 11
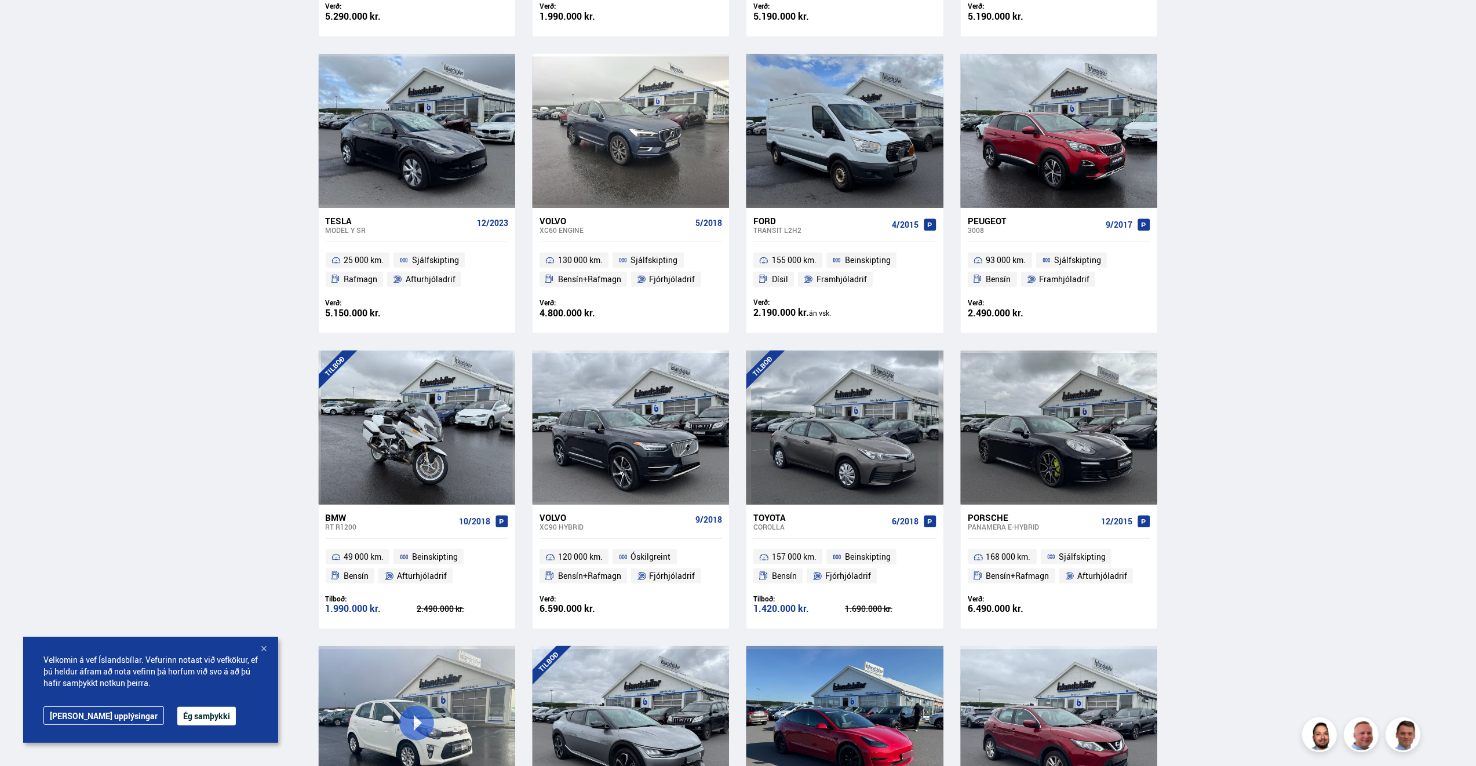
scroll to position [116, 0]
